Goal: Check status

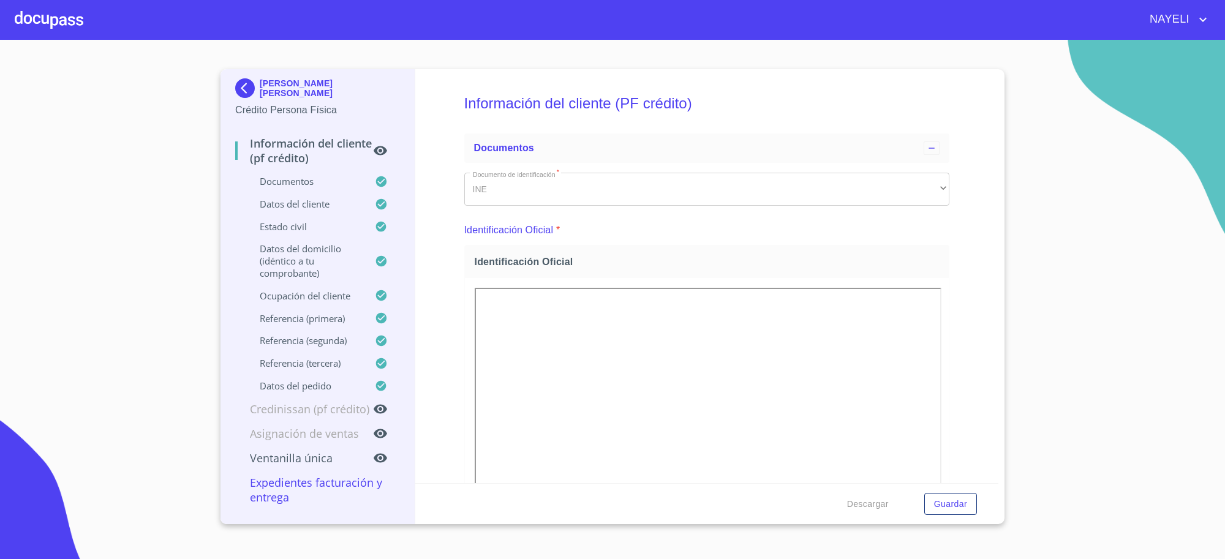
scroll to position [3879, 0]
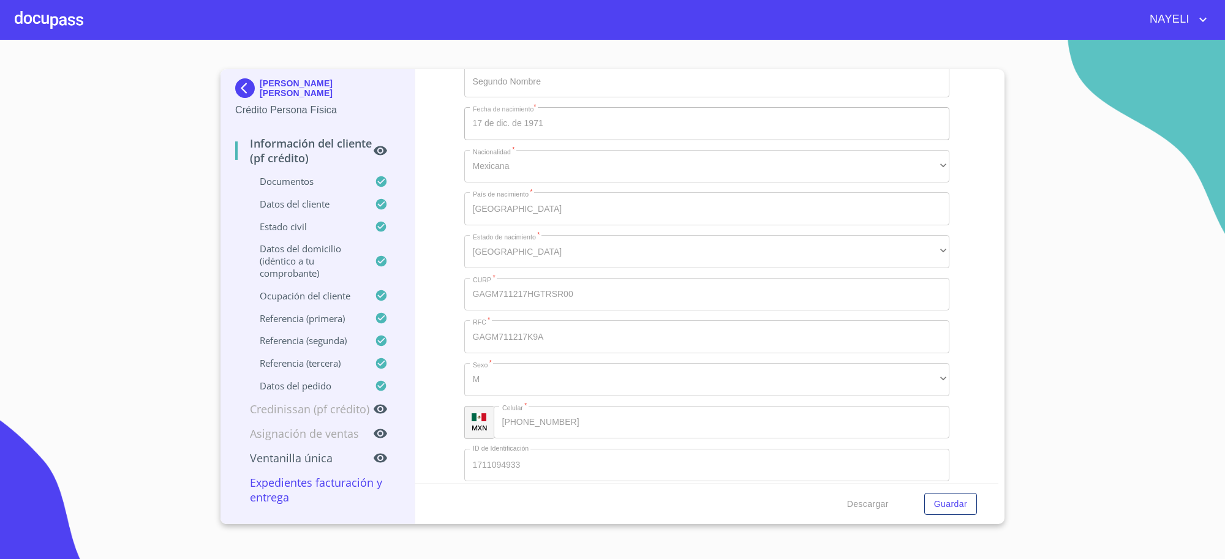
click at [257, 101] on div "[PERSON_NAME] [PERSON_NAME]" at bounding box center [317, 90] width 165 height 24
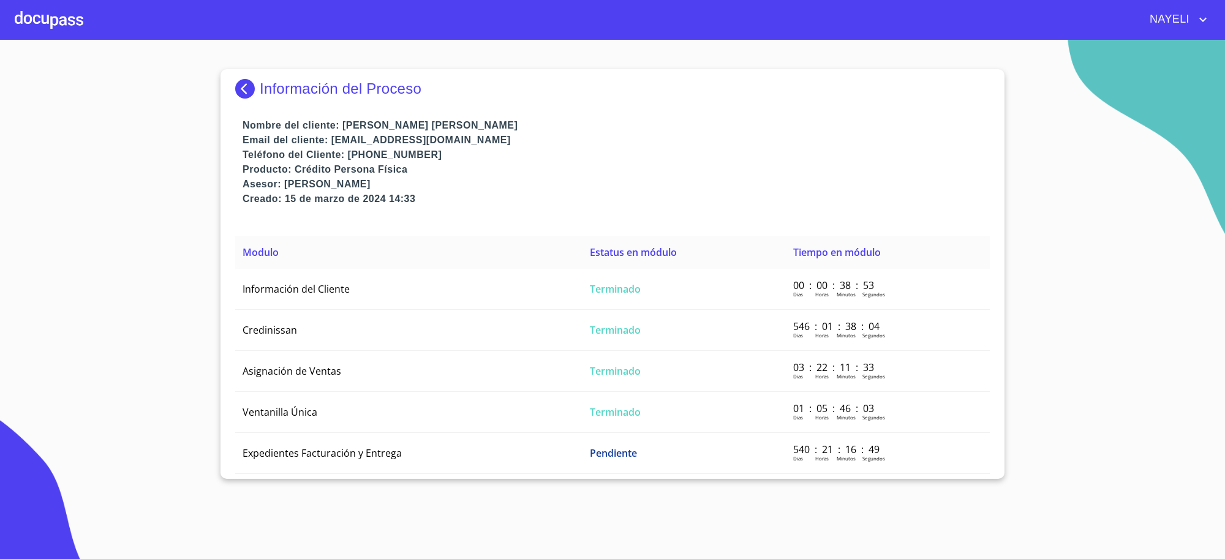
click at [301, 95] on p "Información del Proceso" at bounding box center [341, 88] width 162 height 17
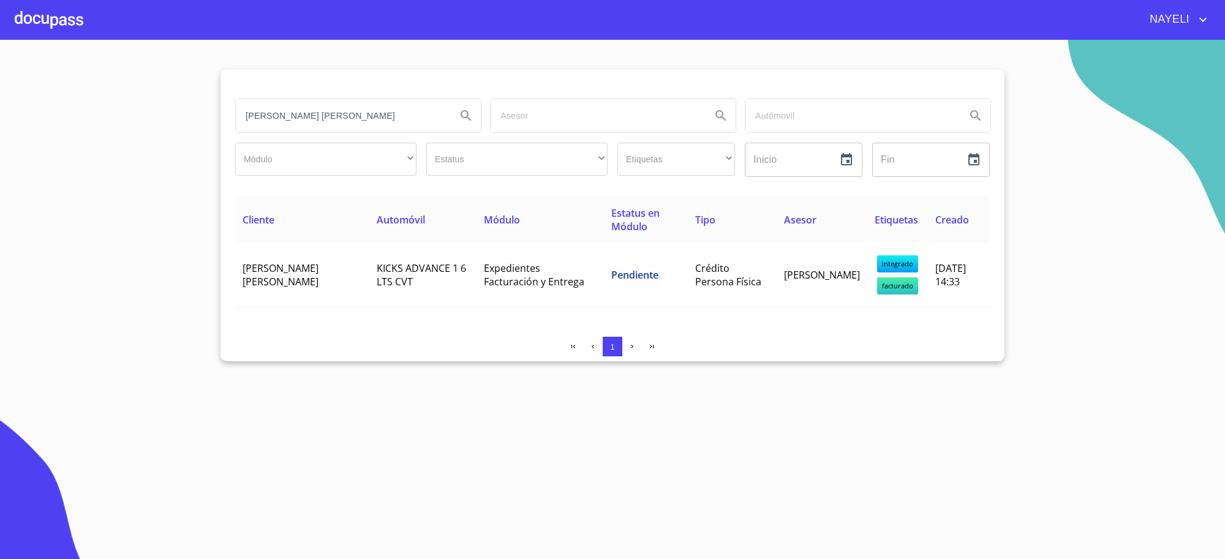
click at [340, 115] on input "[PERSON_NAME] [PERSON_NAME]" at bounding box center [341, 115] width 211 height 33
paste input "[PERSON_NAME] [PERSON_NAME]"
type input "[PERSON_NAME] [PERSON_NAME]"
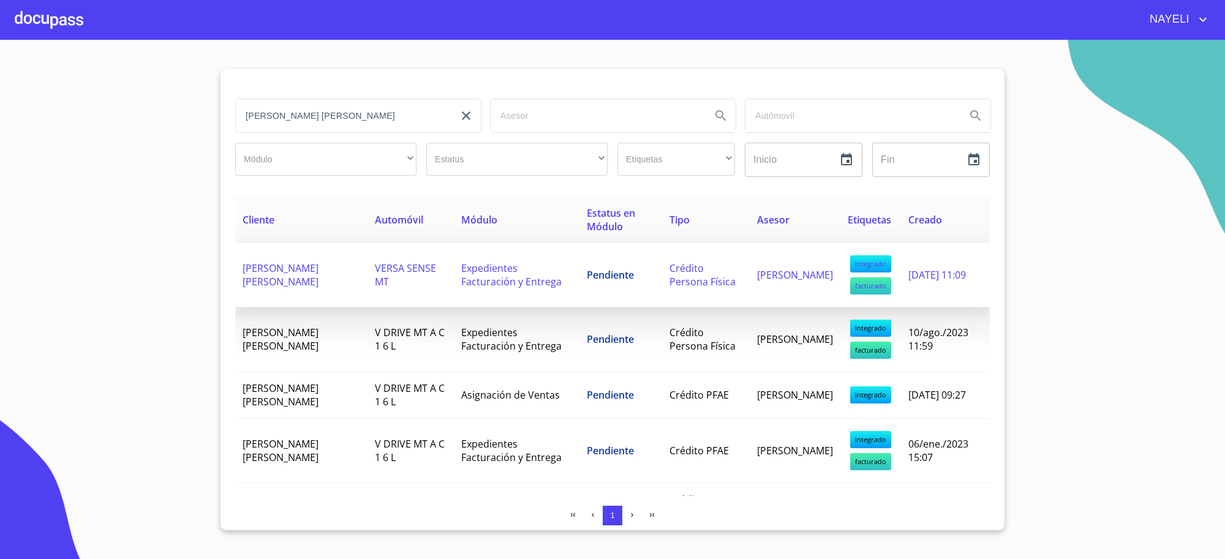
click at [502, 273] on td "Expedientes Facturación y Entrega" at bounding box center [517, 275] width 126 height 64
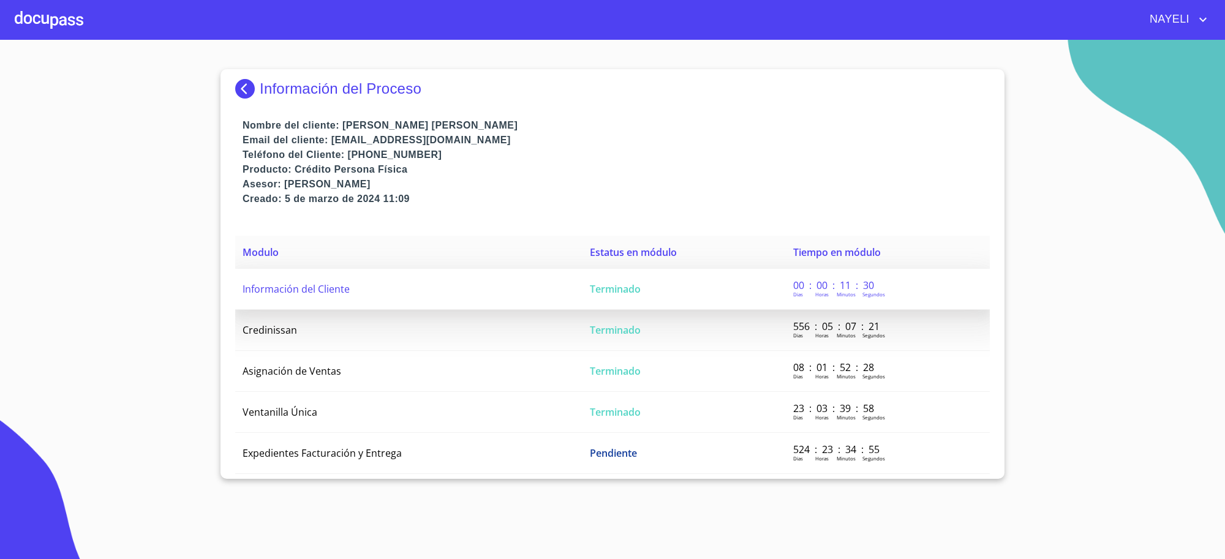
click at [456, 292] on td "Información del Cliente" at bounding box center [408, 289] width 347 height 41
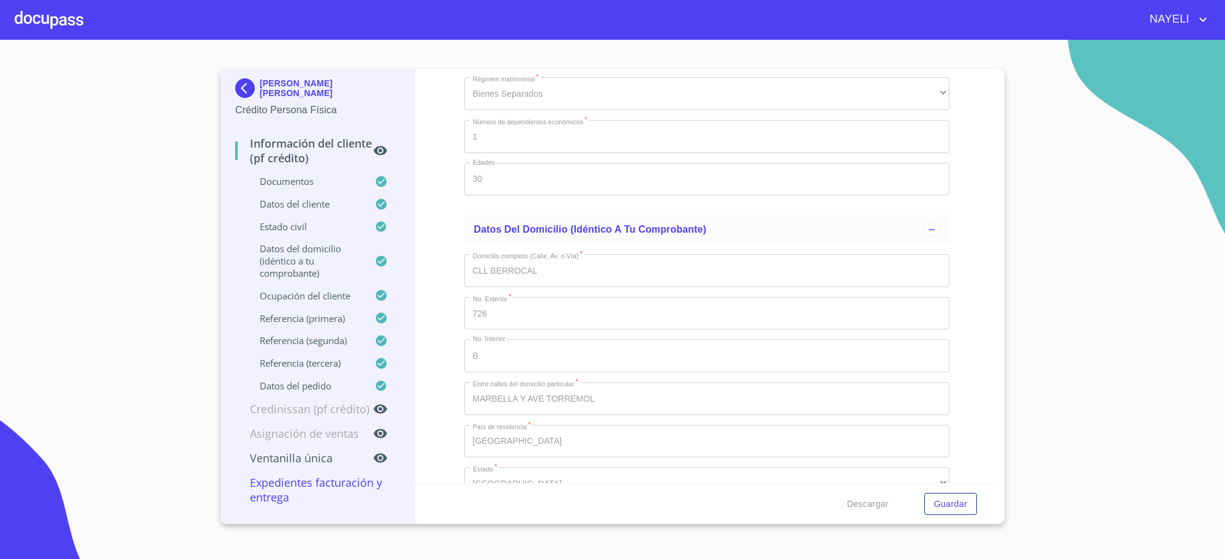
scroll to position [4287, 0]
